Goal: Communication & Community: Share content

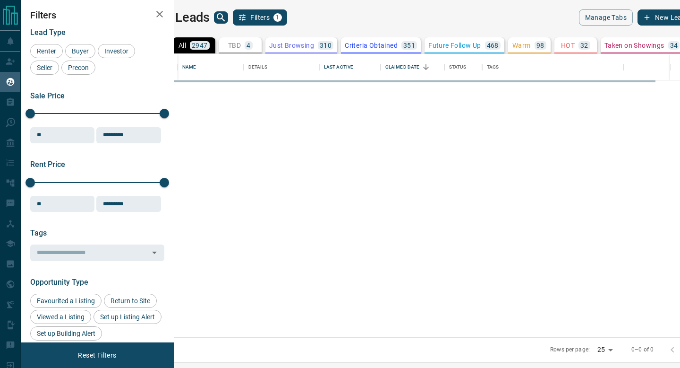
scroll to position [283, 502]
click at [389, 47] on p "Criteria Obtained" at bounding box center [371, 45] width 53 height 7
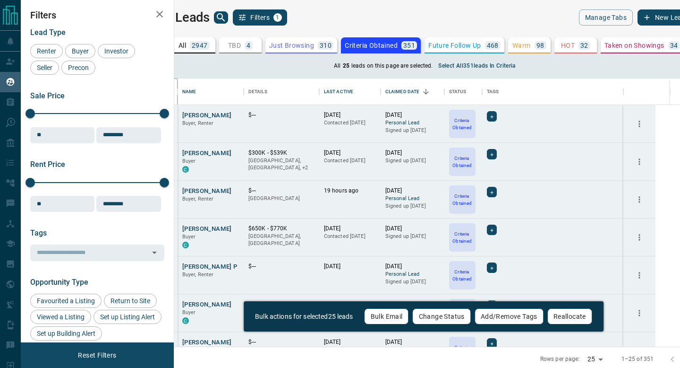
scroll to position [268, 502]
click at [483, 70] on button "Select all 351 leads in criteria" at bounding box center [477, 65] width 89 height 15
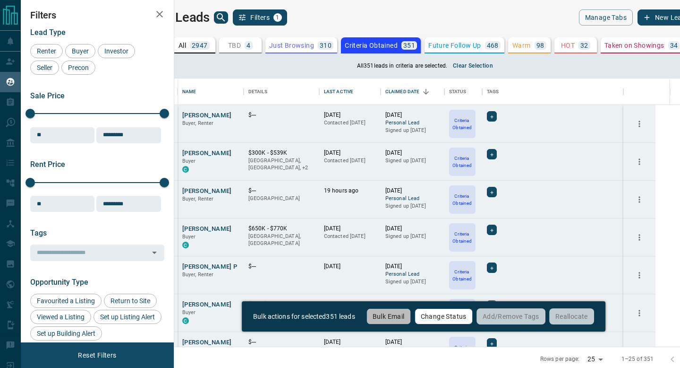
click at [402, 320] on button "Bulk Email" at bounding box center [389, 316] width 44 height 16
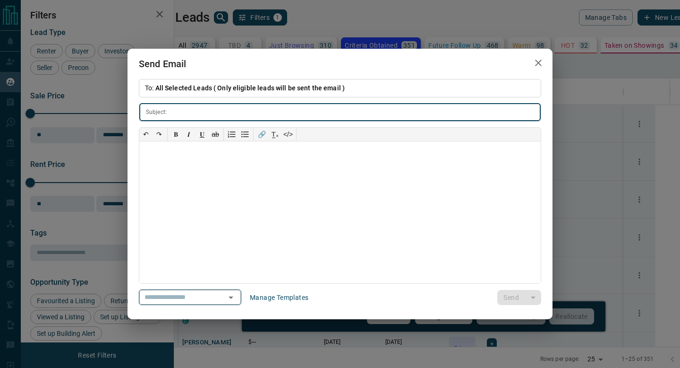
click at [184, 301] on input "text" at bounding box center [177, 297] width 72 height 12
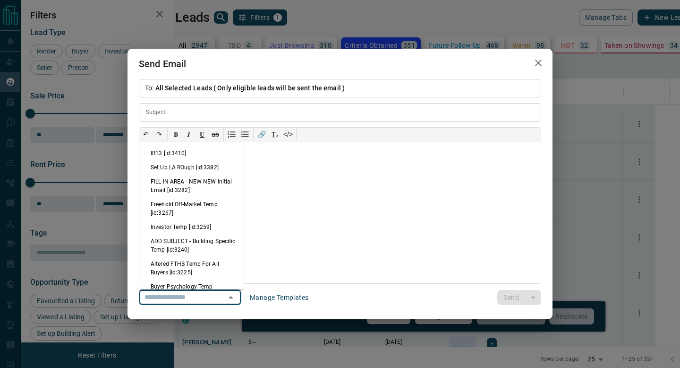
click at [191, 153] on li "IR13 [id:3410]" at bounding box center [191, 153] width 104 height 14
type input "**********"
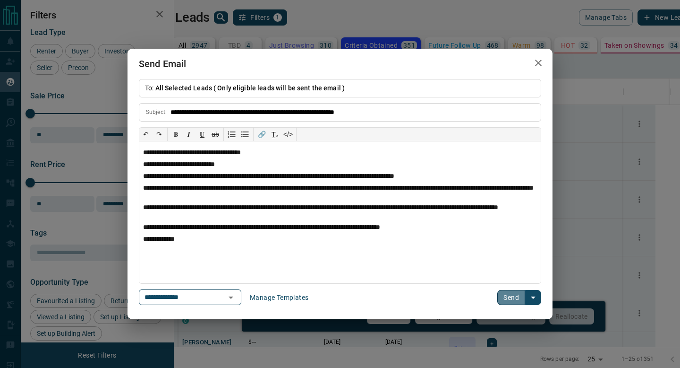
click at [516, 300] on button "Send" at bounding box center [511, 297] width 28 height 15
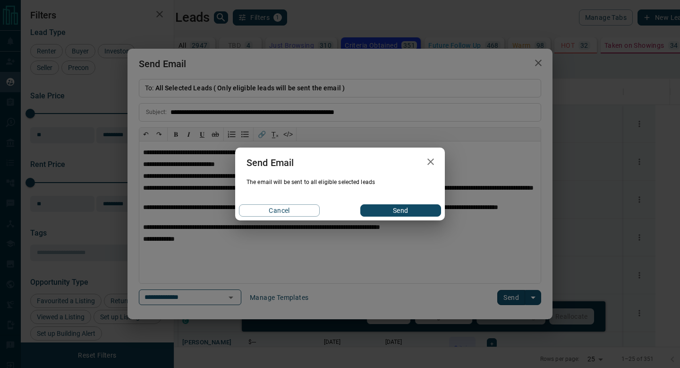
click at [418, 208] on button "Send" at bounding box center [400, 210] width 81 height 12
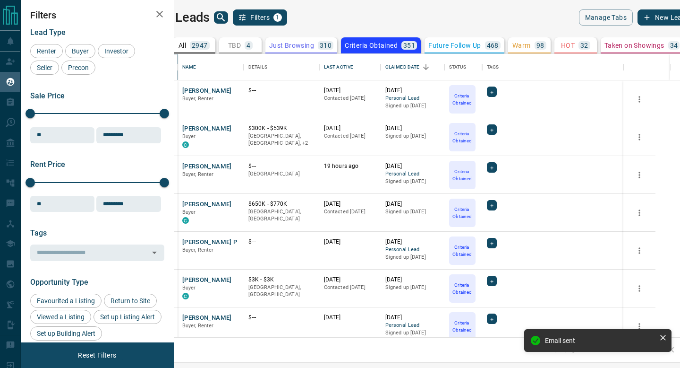
scroll to position [283, 502]
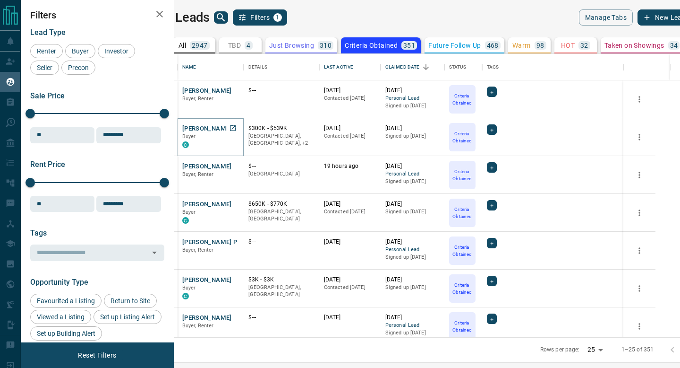
click at [219, 130] on button "[PERSON_NAME]" at bounding box center [207, 128] width 50 height 9
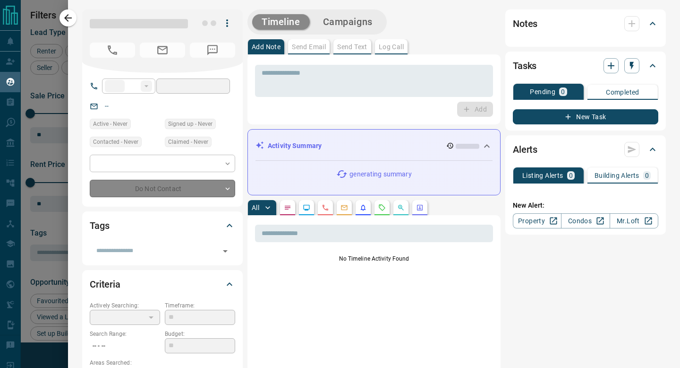
type input "**"
type input "**********"
type input "*"
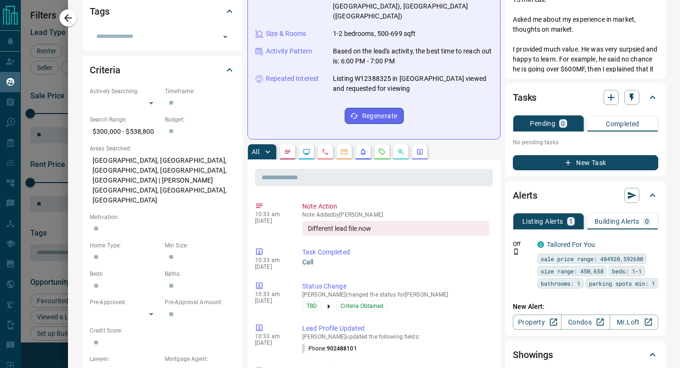
scroll to position [221, 0]
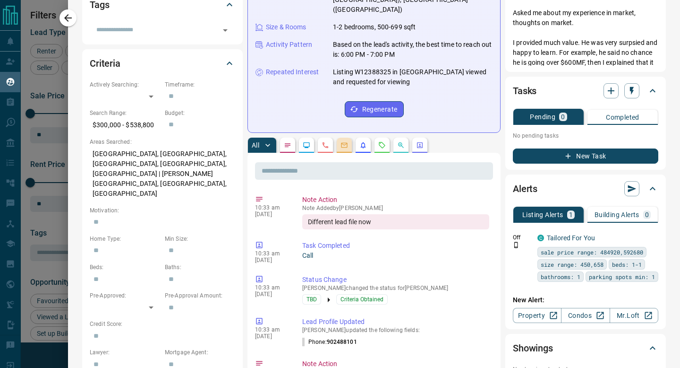
click at [347, 141] on icon "Emails" at bounding box center [345, 145] width 8 height 8
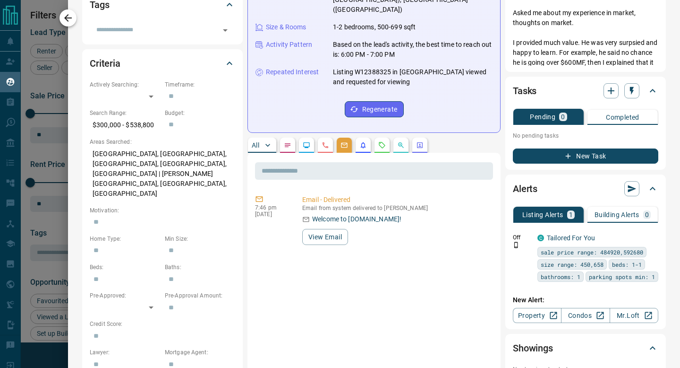
click at [74, 23] on button "button" at bounding box center [68, 17] width 17 height 17
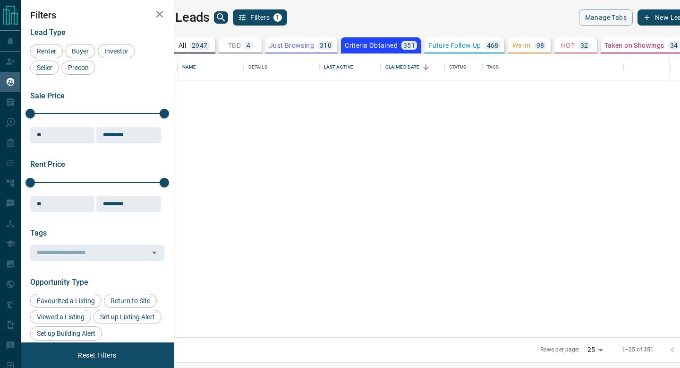
scroll to position [687, 0]
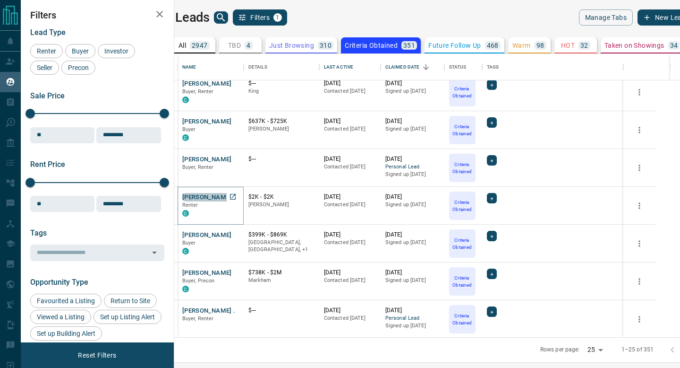
click at [218, 195] on button "[PERSON_NAME]" at bounding box center [207, 197] width 50 height 9
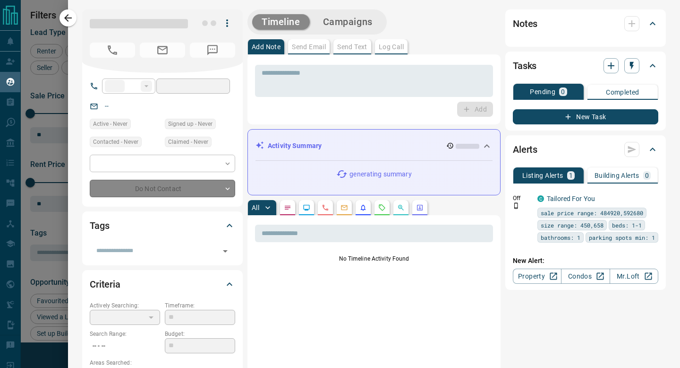
type input "**"
type input "**********"
type input "*"
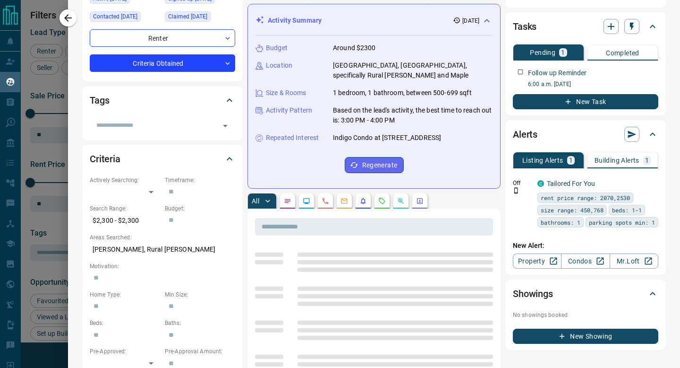
scroll to position [138, 0]
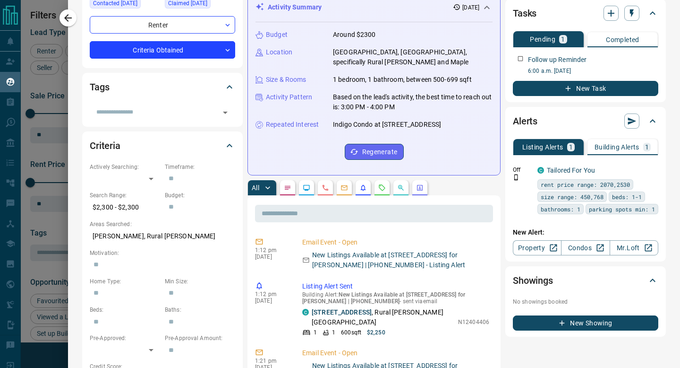
click at [347, 192] on button "button" at bounding box center [344, 187] width 15 height 15
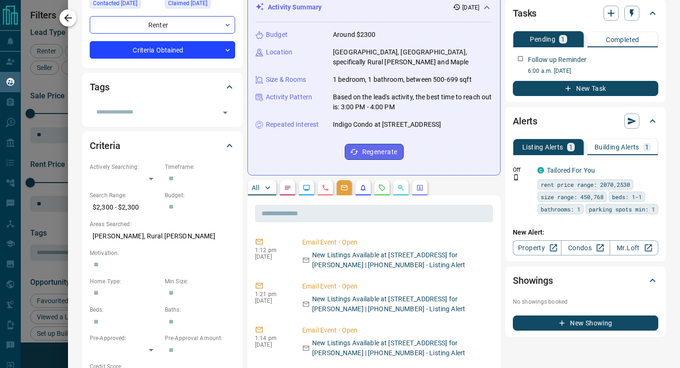
click at [68, 15] on icon "button" at bounding box center [68, 18] width 8 height 8
